Goal: Task Accomplishment & Management: Manage account settings

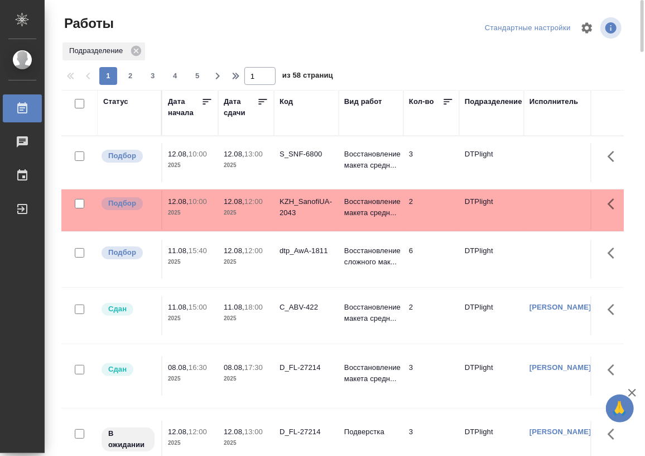
click at [114, 104] on div "Статус" at bounding box center [115, 101] width 25 height 11
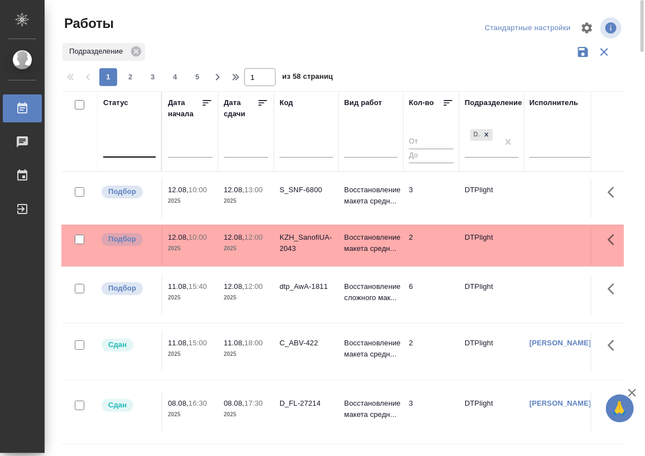
click at [119, 153] on div at bounding box center [129, 146] width 52 height 16
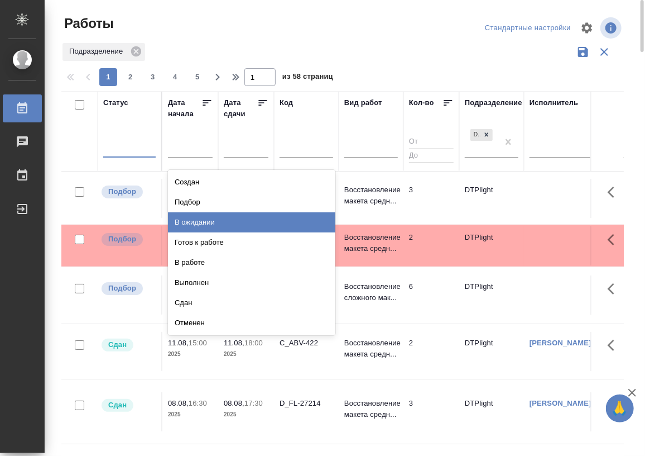
click at [199, 217] on div "В ожидании" at bounding box center [251, 222] width 167 height 20
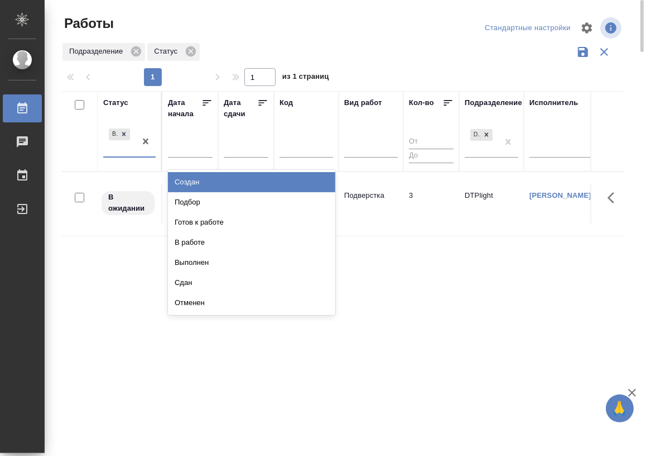
click at [135, 154] on div "В ожидании" at bounding box center [119, 141] width 32 height 30
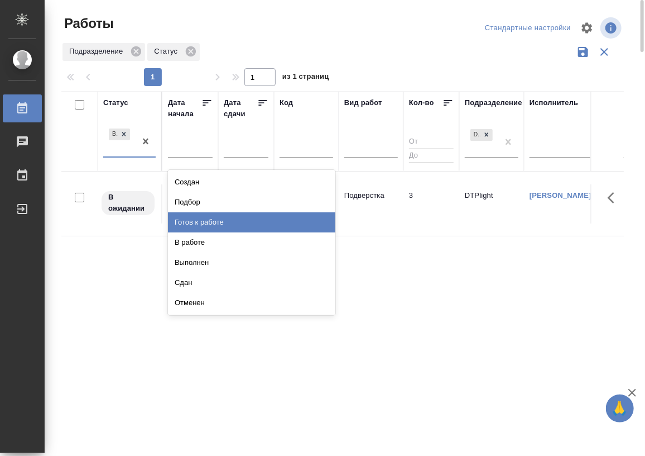
click at [212, 219] on div "Готов к работе" at bounding box center [251, 222] width 167 height 20
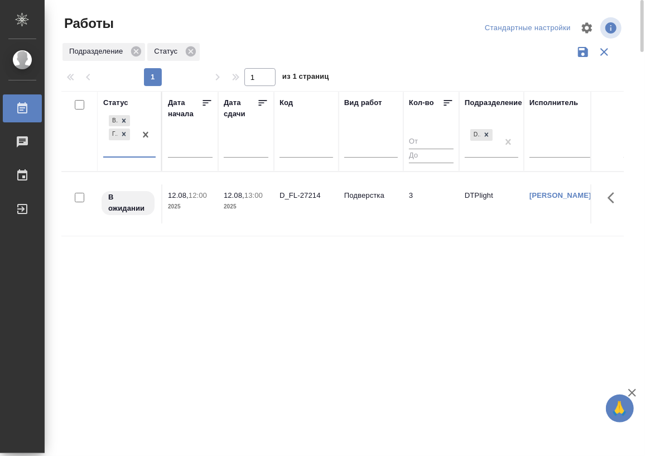
click at [123, 154] on div "В ожидании Готов к работе" at bounding box center [119, 135] width 32 height 44
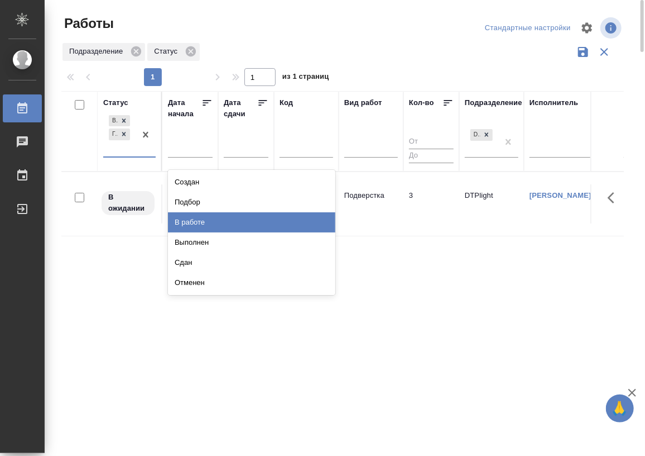
click at [207, 215] on div "В работе" at bounding box center [251, 222] width 167 height 20
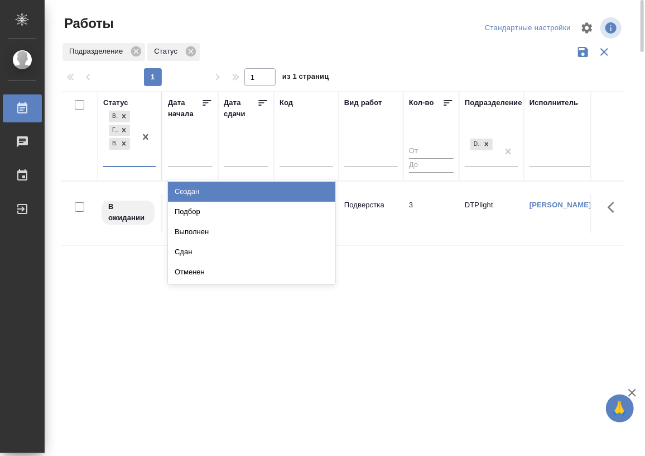
click at [126, 162] on div "В ожидании Готов к работе В работе" at bounding box center [119, 137] width 32 height 58
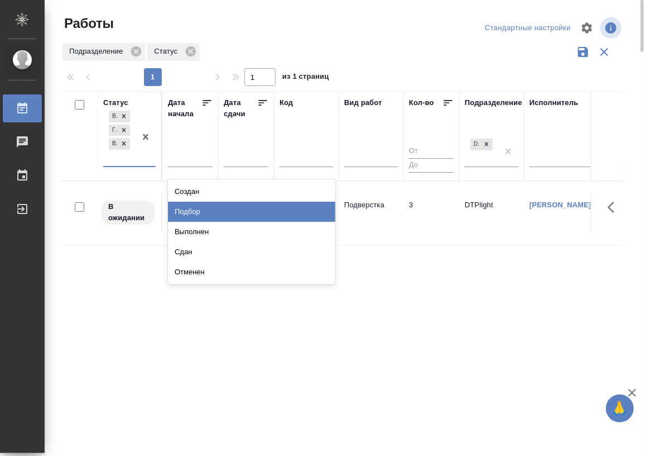
click at [195, 208] on div "Подбор" at bounding box center [251, 212] width 167 height 20
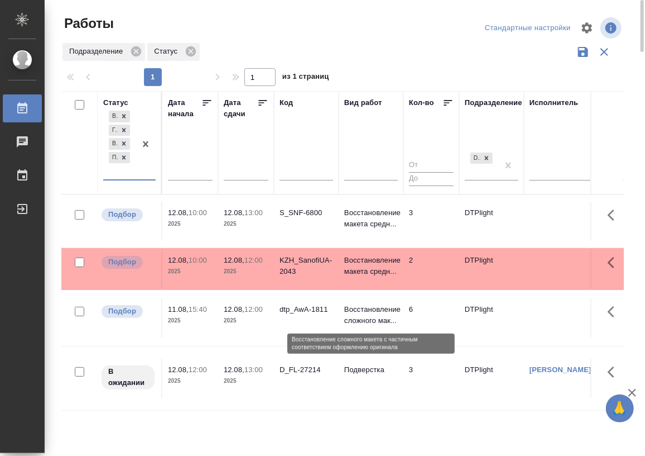
click at [356, 311] on p "Восстановление сложного мак..." at bounding box center [371, 315] width 54 height 22
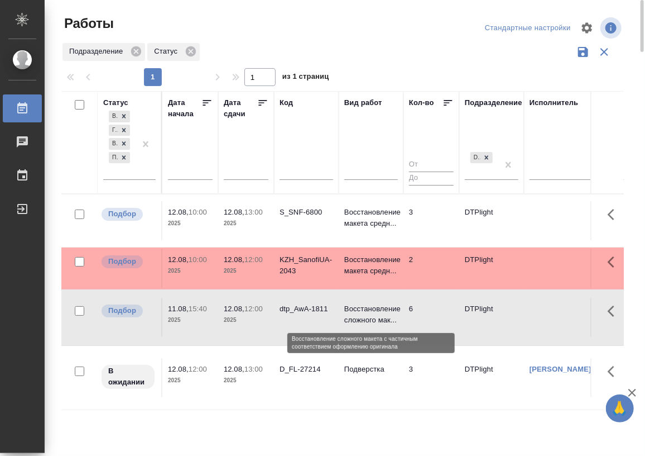
click at [356, 311] on p "Восстановление сложного мак..." at bounding box center [371, 314] width 54 height 22
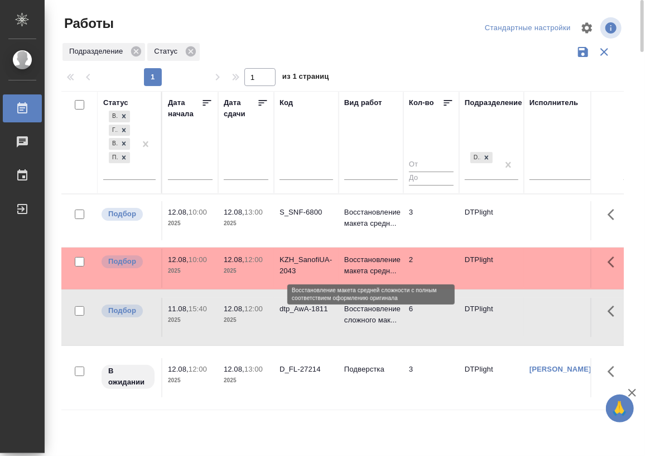
click at [372, 261] on p "Восстановление макета средн..." at bounding box center [371, 265] width 54 height 22
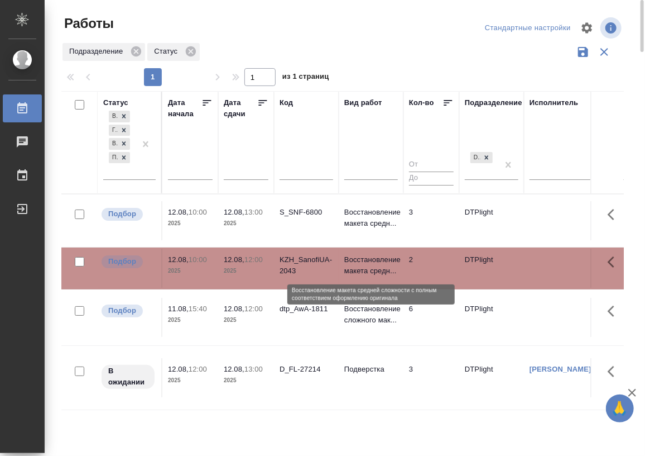
click at [372, 261] on p "Восстановление макета средн..." at bounding box center [371, 265] width 54 height 22
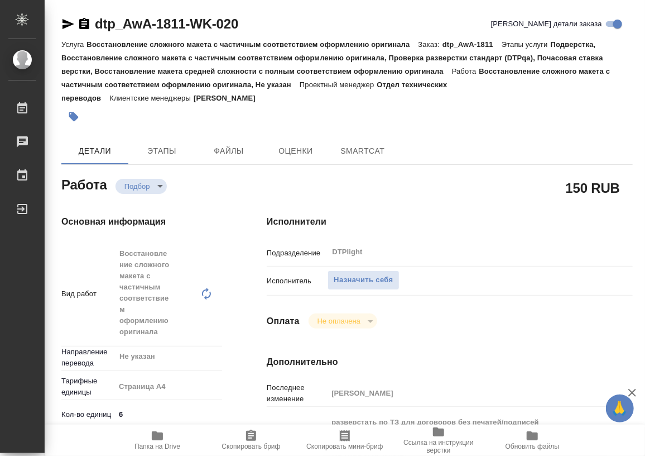
type textarea "x"
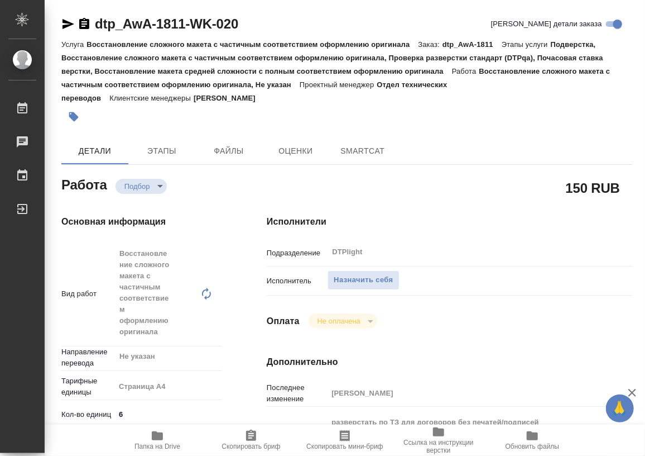
type textarea "x"
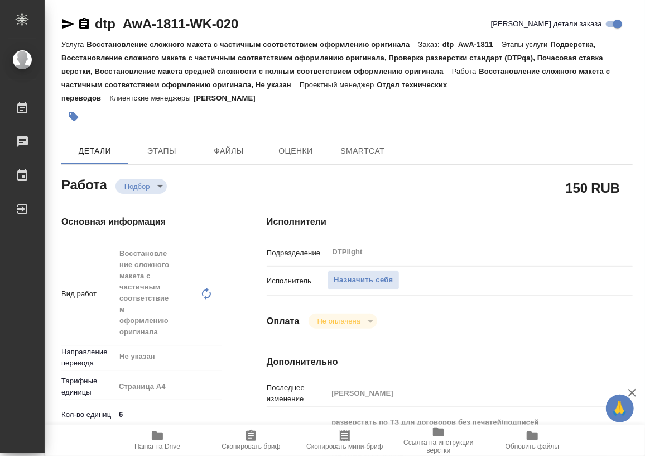
type textarea "x"
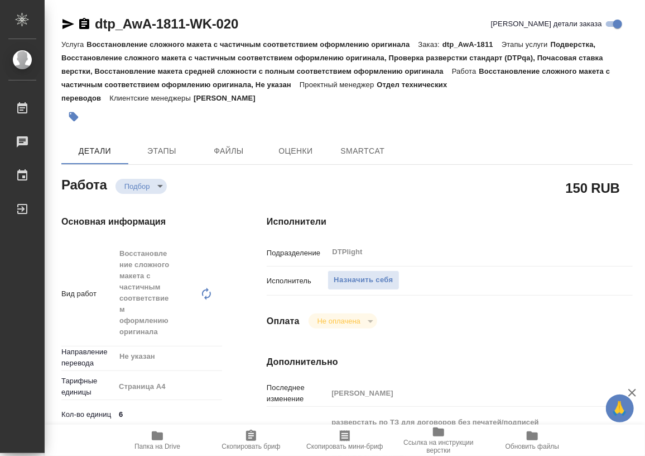
type textarea "x"
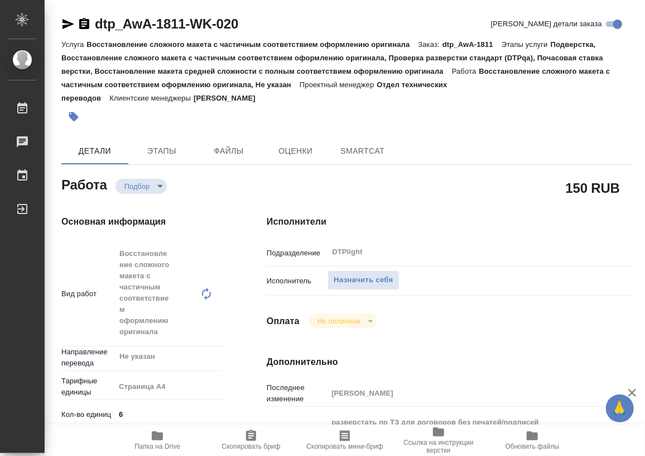
type textarea "x"
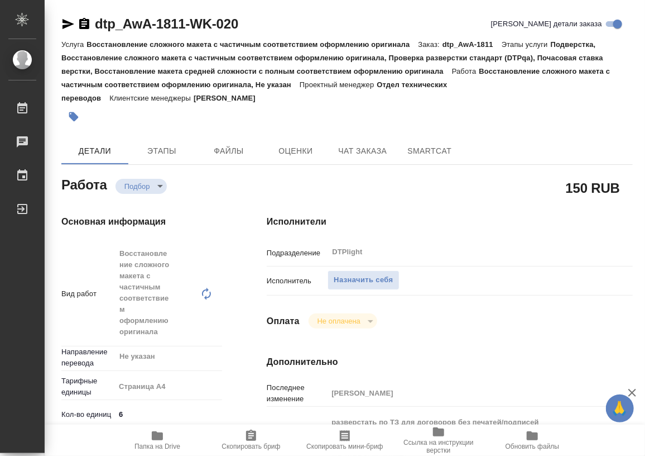
type textarea "x"
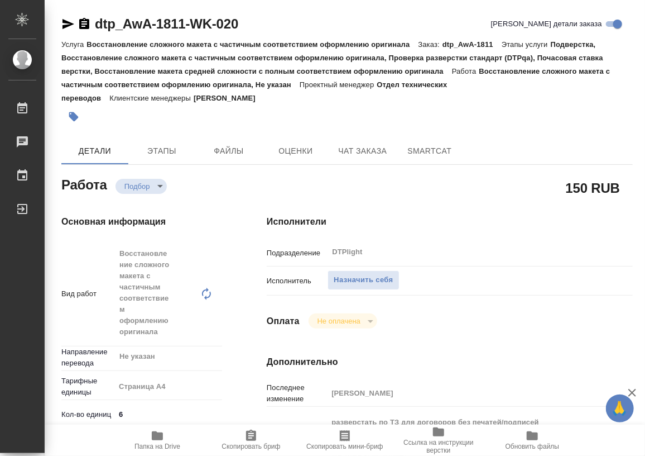
type textarea "x"
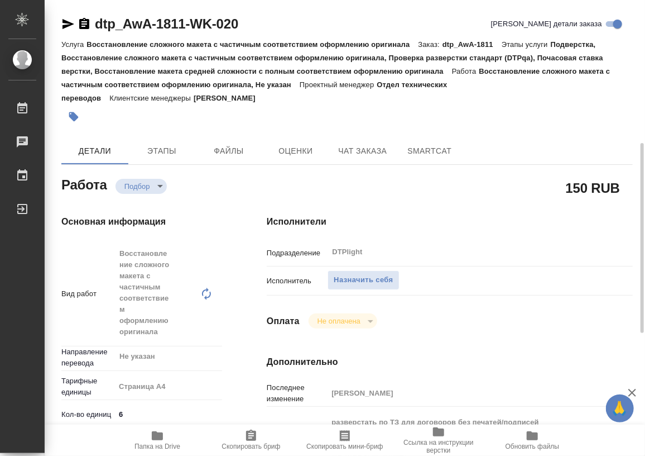
scroll to position [304, 0]
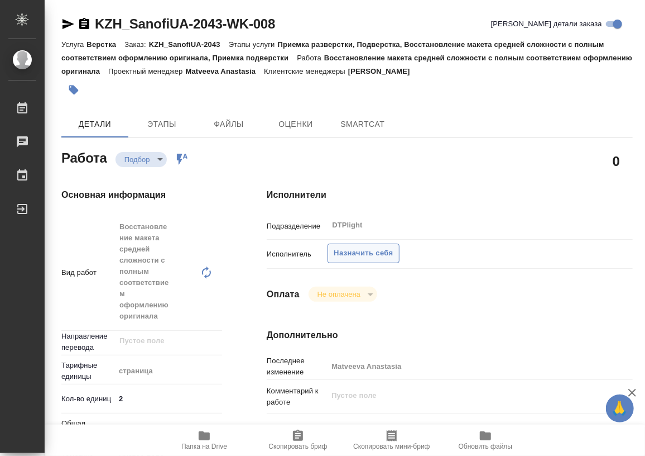
type textarea "x"
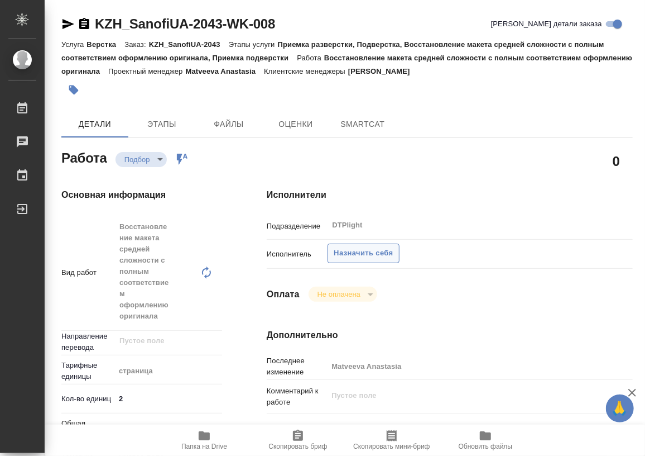
type textarea "x"
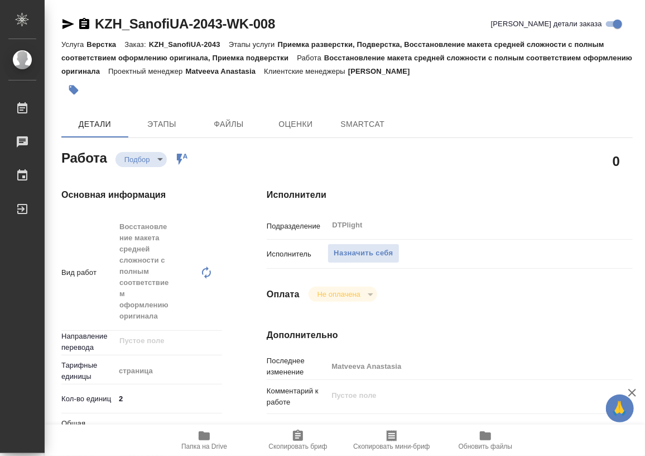
type textarea "x"
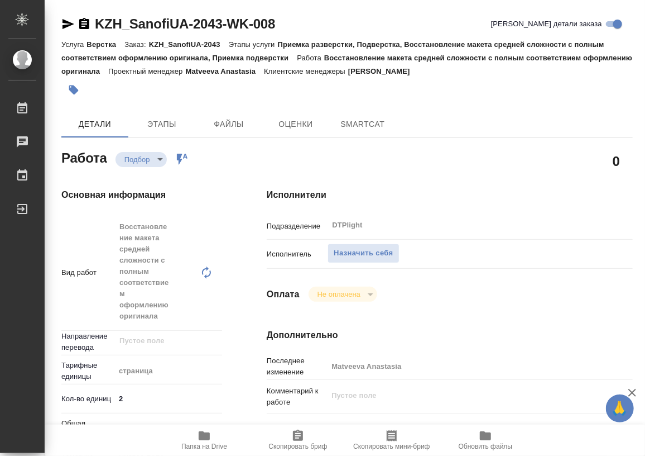
type textarea "x"
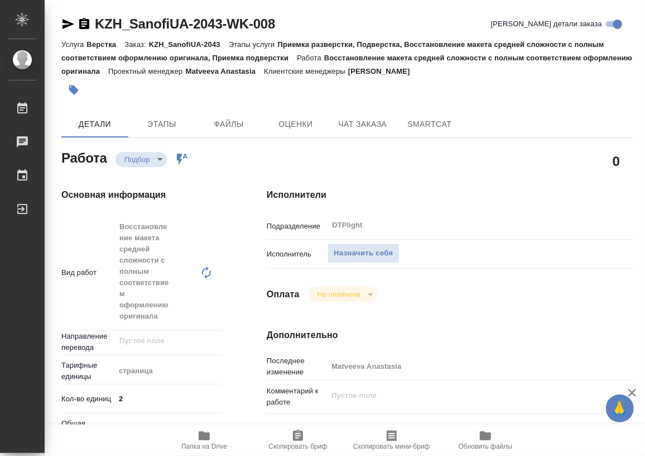
type textarea "x"
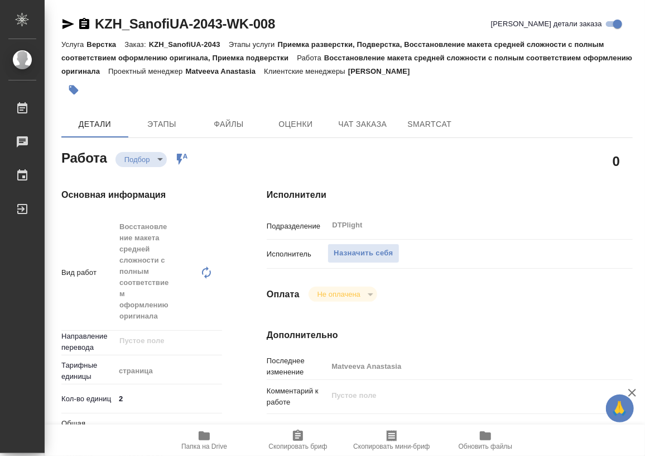
type textarea "x"
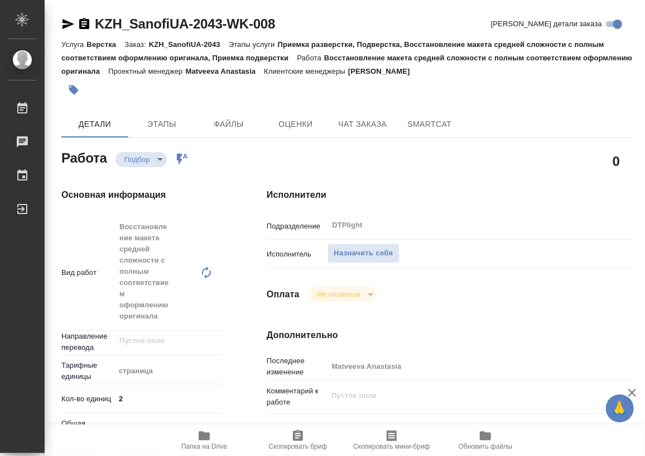
scroll to position [609, 0]
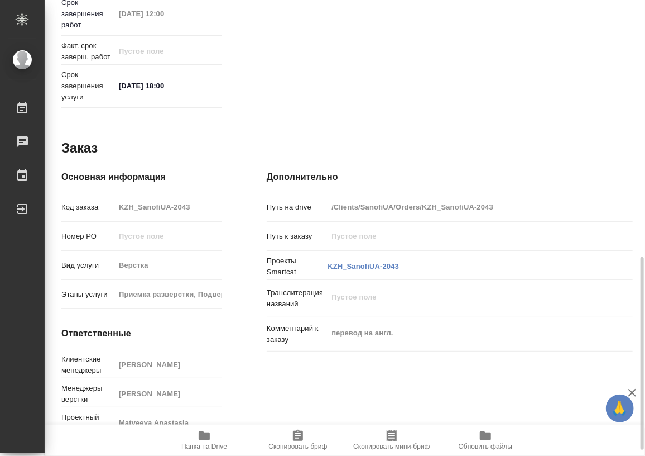
click at [200, 441] on icon "button" at bounding box center [204, 435] width 13 height 13
type textarea "x"
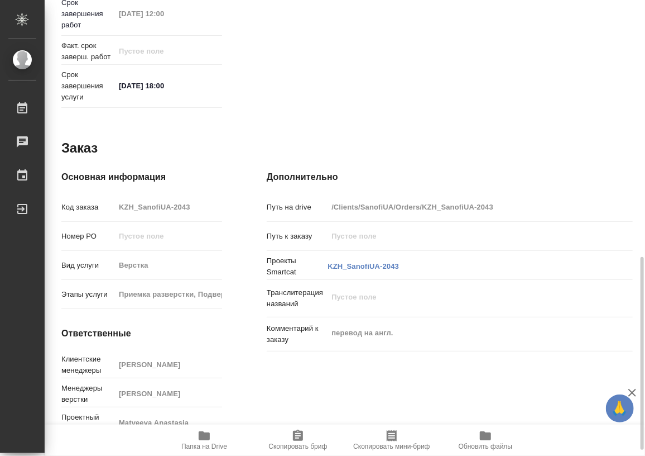
type textarea "x"
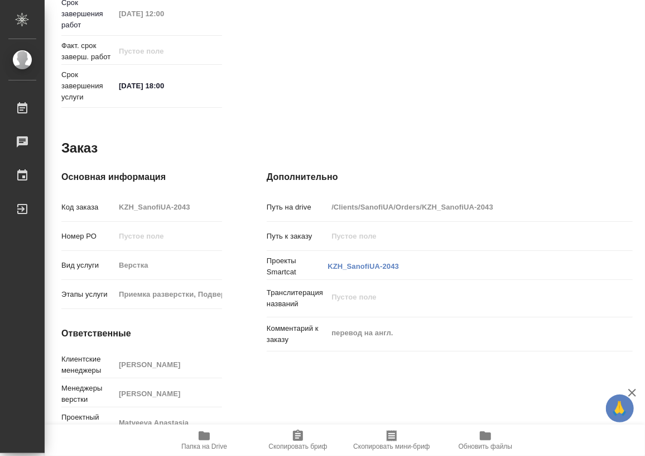
type textarea "x"
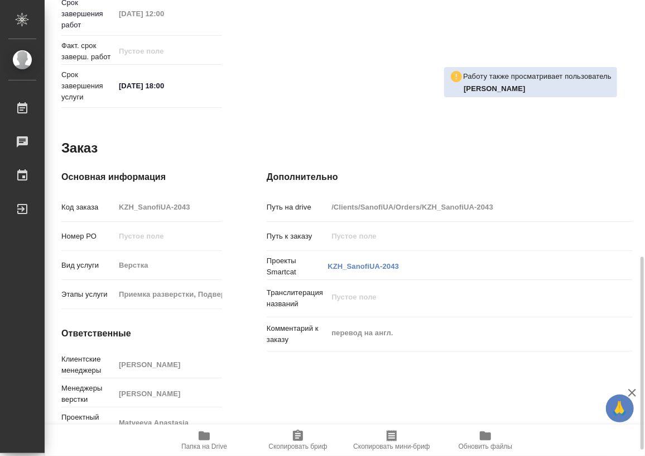
drag, startPoint x: 640, startPoint y: 328, endPoint x: 575, endPoint y: 100, distance: 236.8
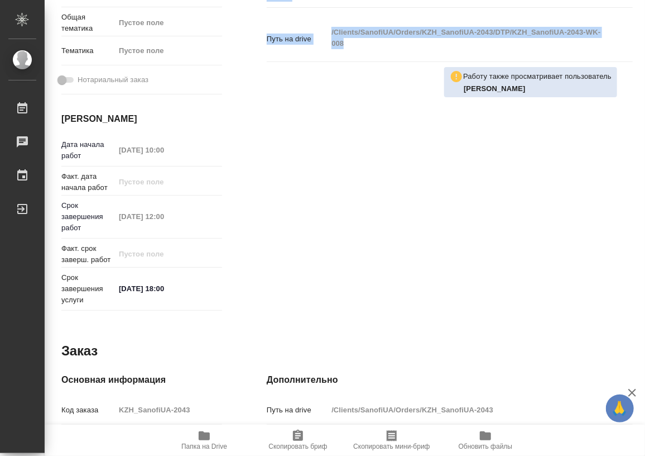
scroll to position [0, 0]
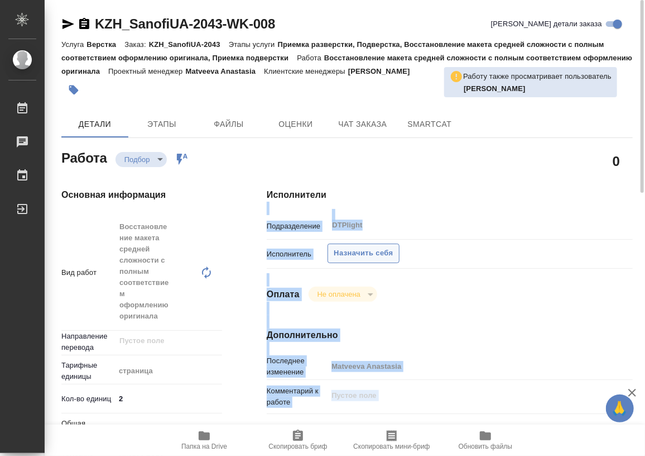
click at [359, 255] on span "Назначить себя" at bounding box center [363, 253] width 59 height 13
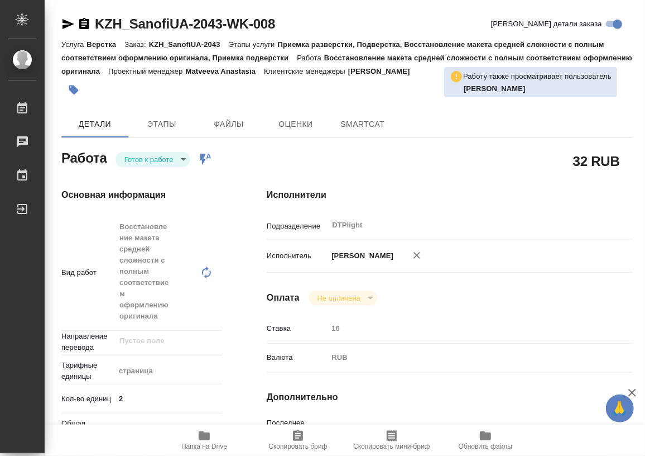
type textarea "x"
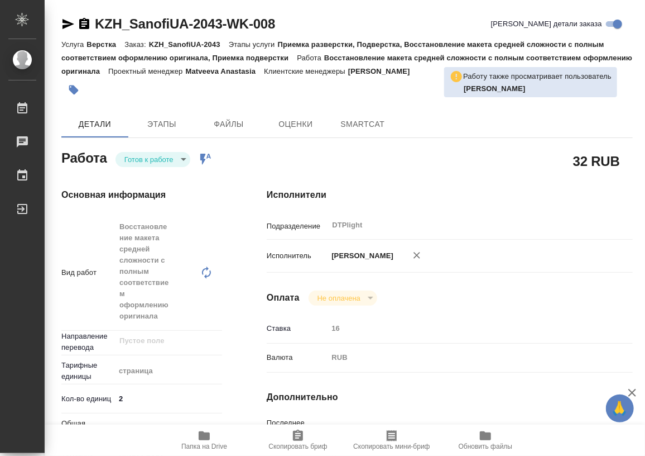
type textarea "x"
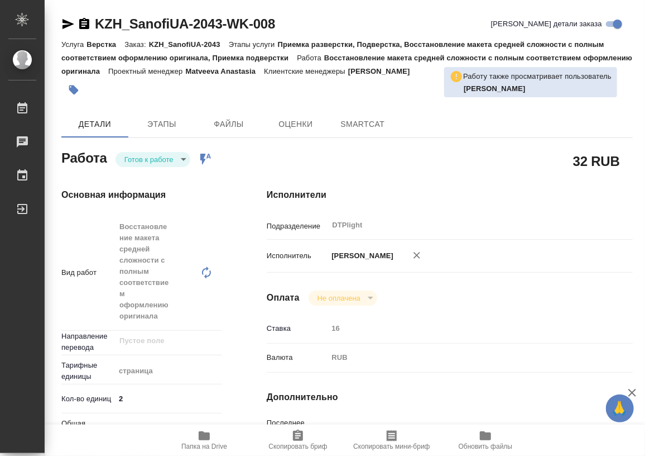
type textarea "x"
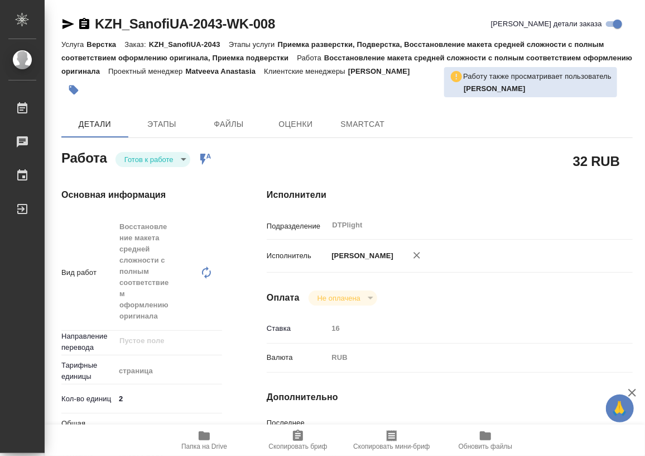
type textarea "x"
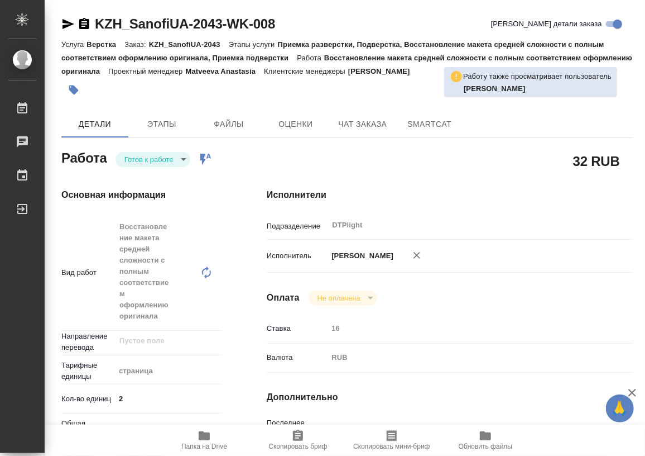
type textarea "x"
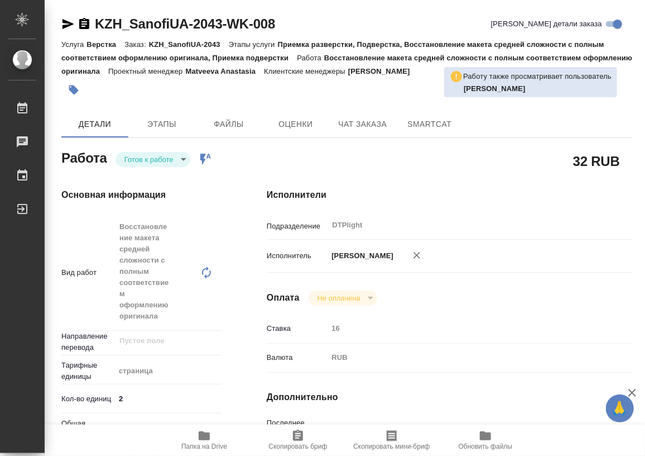
click at [147, 159] on body "🙏 .cls-1 fill:#fff; AWATERA Работы Чаты График Выйти KZH_SanofiUA-2043-WK-008 К…" at bounding box center [322, 228] width 645 height 456
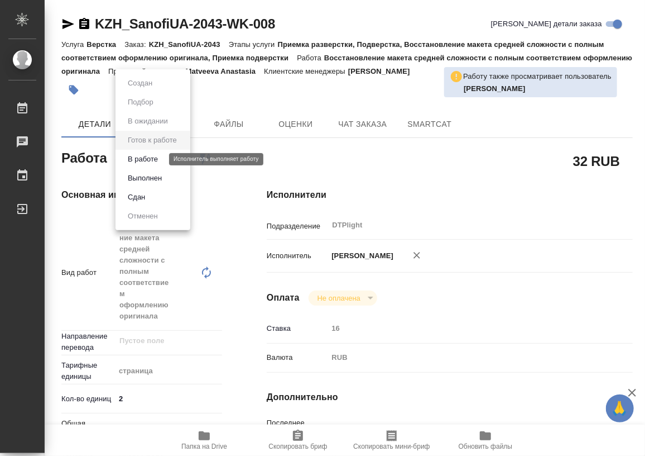
type textarea "x"
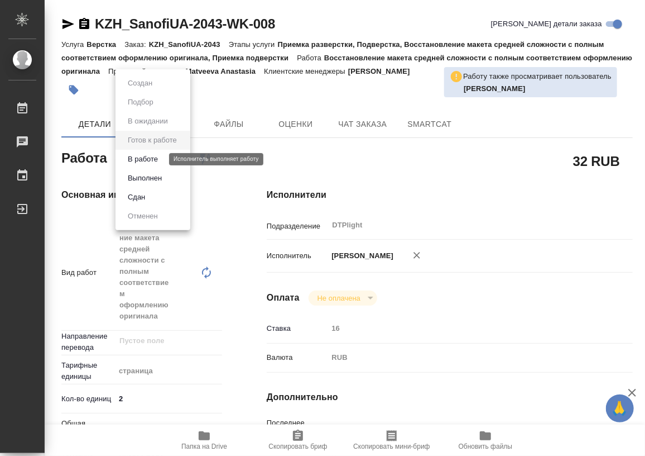
click at [143, 157] on button "В работе" at bounding box center [143, 159] width 37 height 12
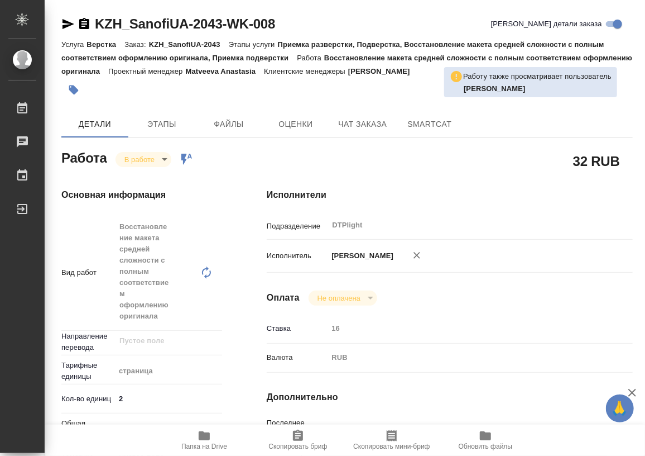
type textarea "x"
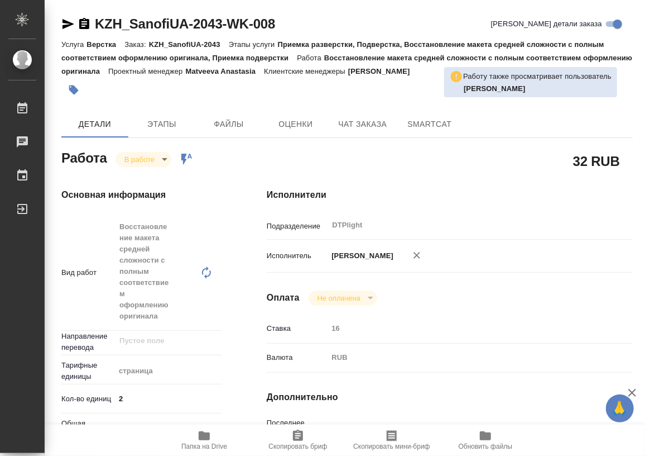
type textarea "x"
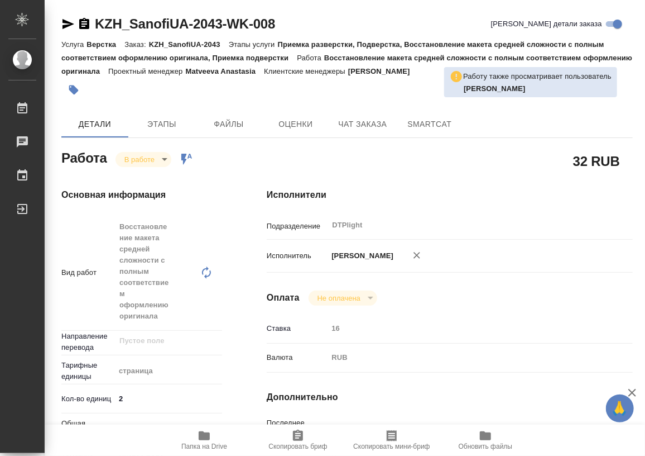
type textarea "x"
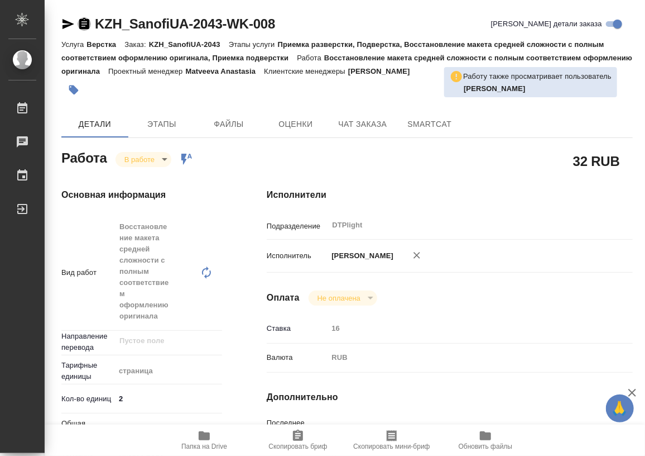
click at [87, 22] on icon "button" at bounding box center [84, 23] width 10 height 11
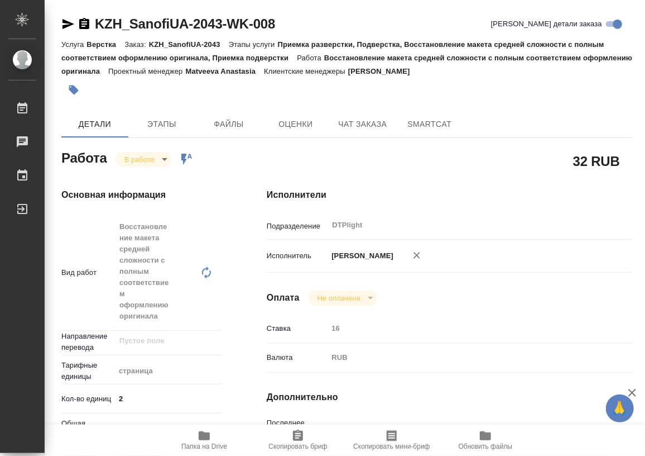
type textarea "x"
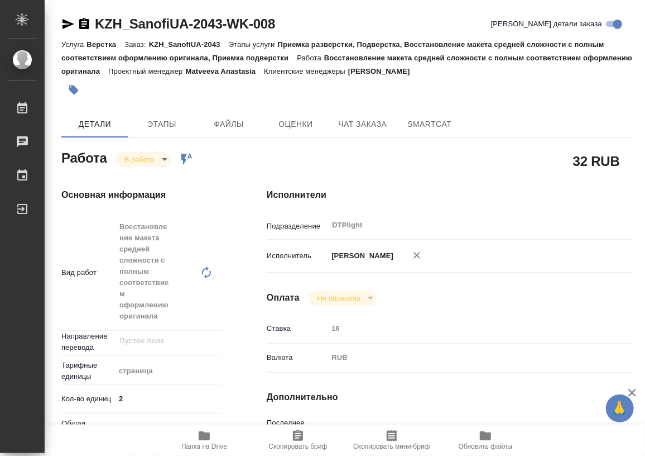
type textarea "x"
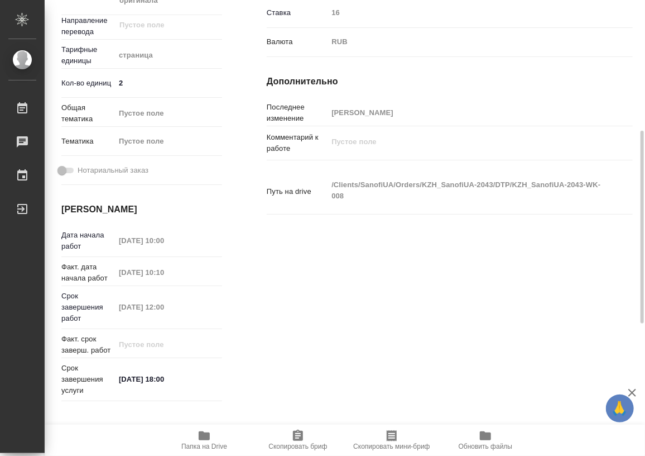
scroll to position [314, 0]
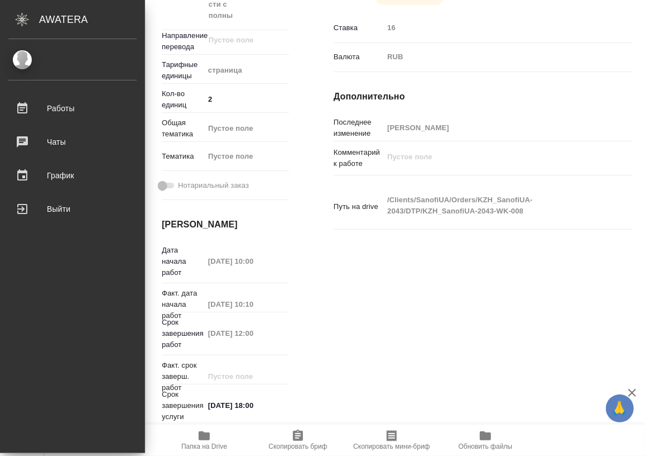
type textarea "x"
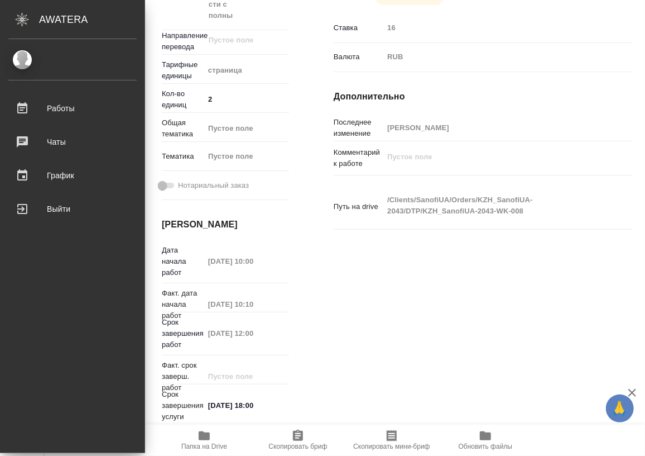
type textarea "x"
